Goal: Transaction & Acquisition: Book appointment/travel/reservation

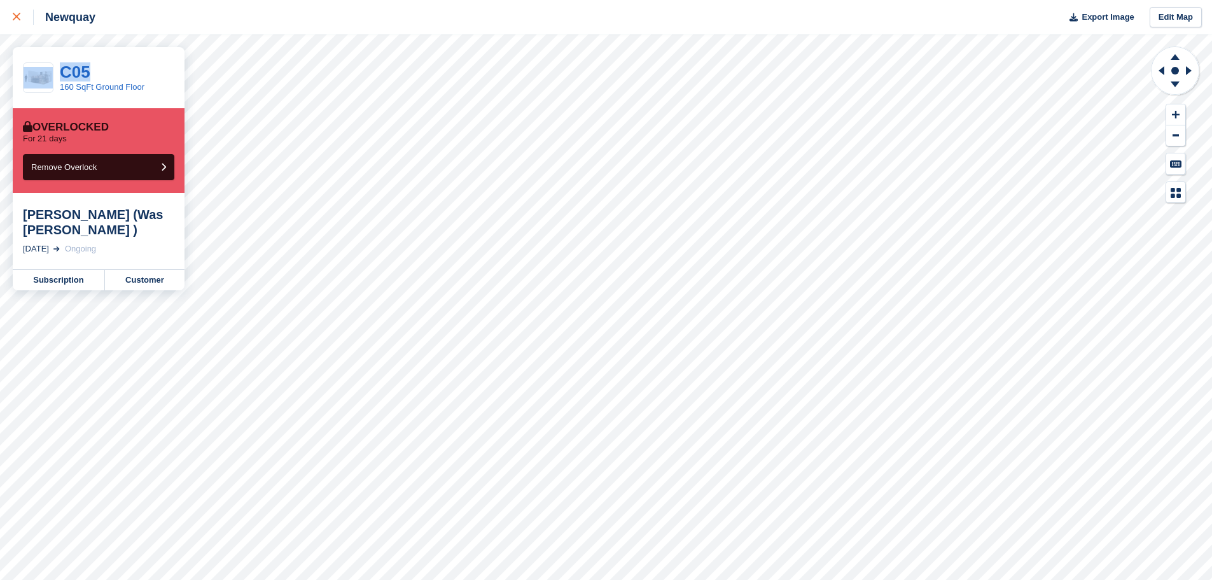
click at [17, 16] on icon at bounding box center [17, 17] width 8 height 8
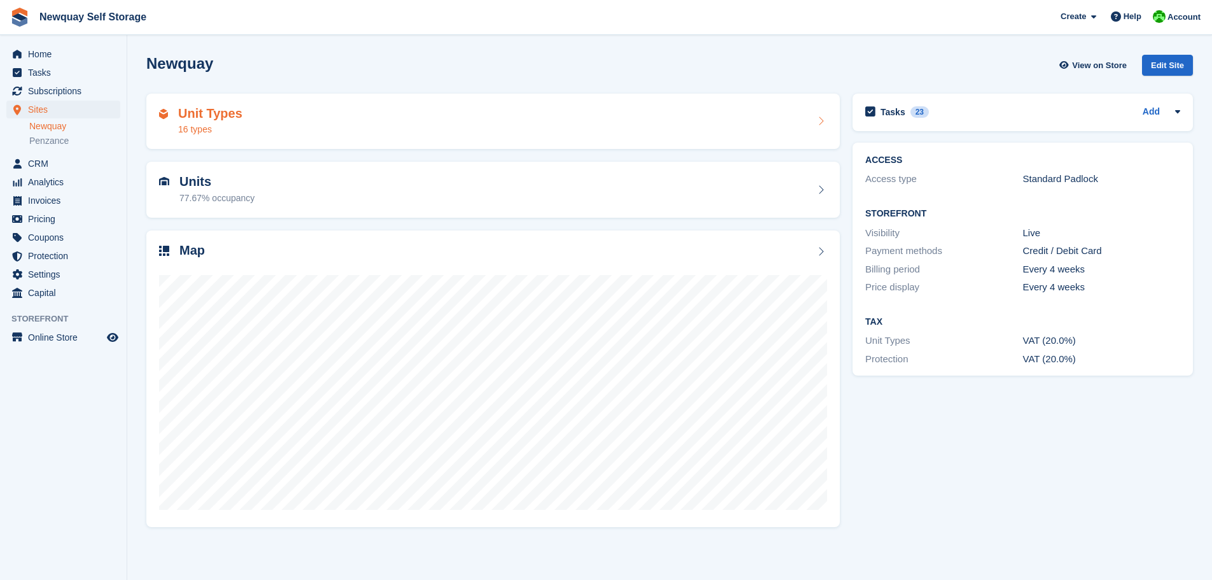
click at [209, 125] on div "16 types" at bounding box center [210, 129] width 64 height 13
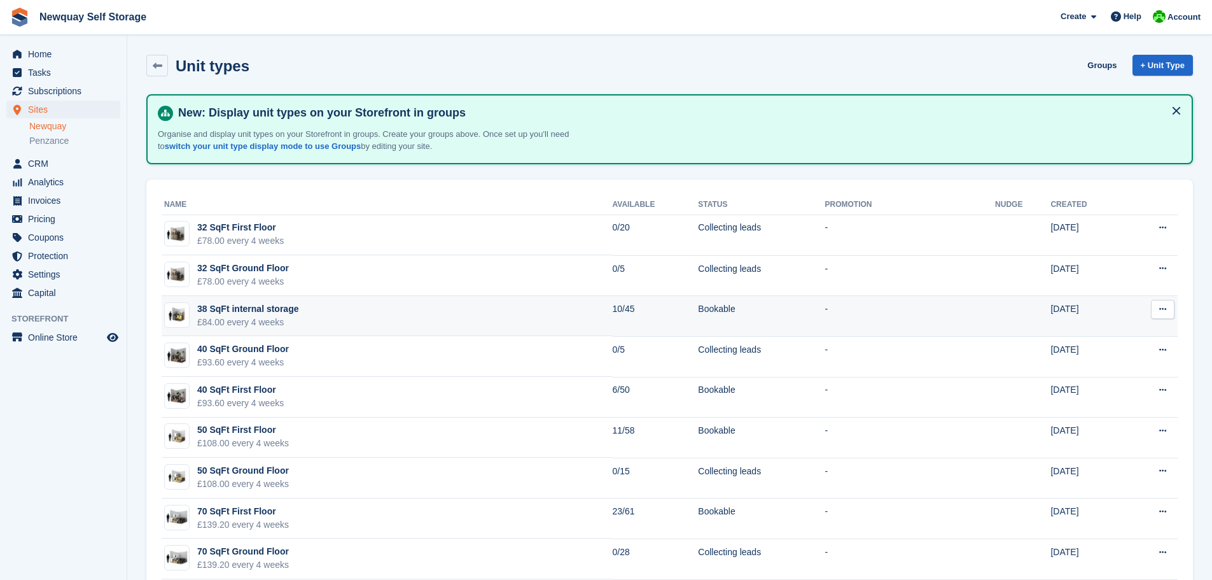
click at [235, 316] on div "£84.00 every 4 weeks" at bounding box center [247, 322] width 101 height 13
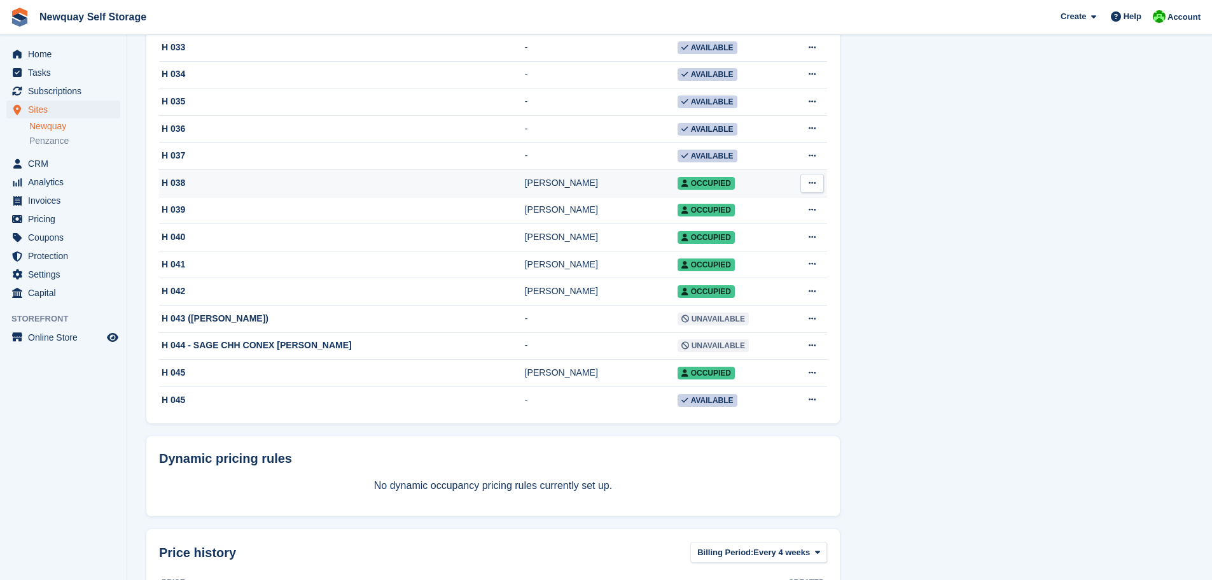
scroll to position [1082, 0]
